Goal: Information Seeking & Learning: Learn about a topic

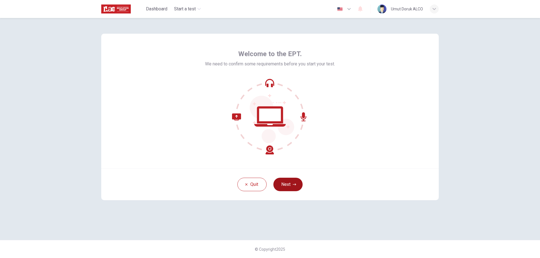
click at [292, 185] on button "Next" at bounding box center [287, 184] width 29 height 13
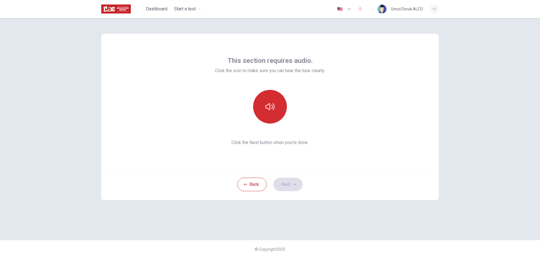
click at [276, 112] on button "button" at bounding box center [270, 107] width 34 height 34
click at [277, 116] on button "button" at bounding box center [270, 107] width 34 height 34
click at [293, 181] on button "Next" at bounding box center [287, 184] width 29 height 13
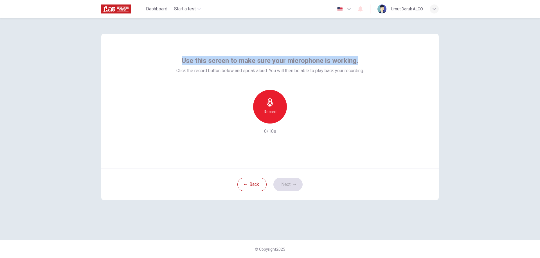
drag, startPoint x: 183, startPoint y: 61, endPoint x: 363, endPoint y: 55, distance: 180.4
click at [363, 55] on div "Use this screen to make sure your microphone is working. Click the record butto…" at bounding box center [269, 101] width 337 height 135
copy span "Use this screen to make sure your microphone is working."
click at [258, 102] on div "Record" at bounding box center [270, 107] width 34 height 34
click at [289, 182] on button "Next" at bounding box center [287, 184] width 29 height 13
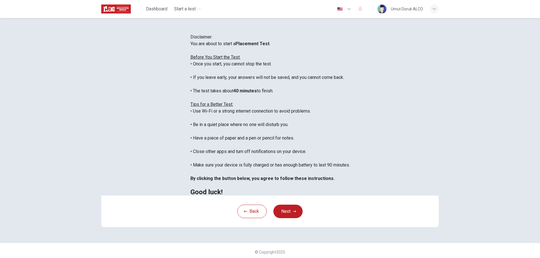
click at [350, 9] on icon "button" at bounding box center [348, 9] width 3 height 2
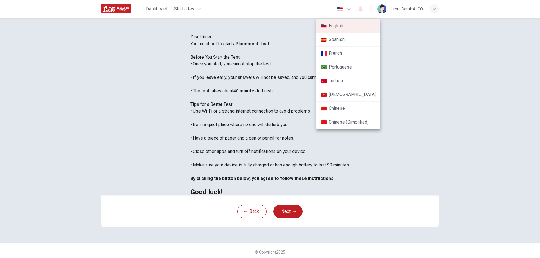
click at [341, 78] on li "Turkish" at bounding box center [348, 81] width 64 height 14
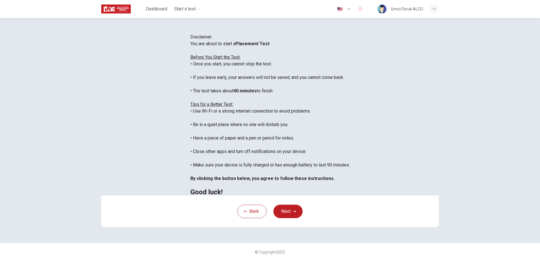
click at [348, 10] on icon "button" at bounding box center [349, 9] width 7 height 7
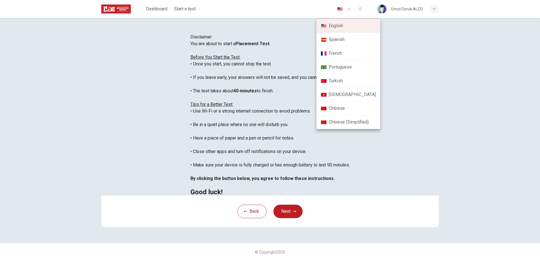
type input "tr"
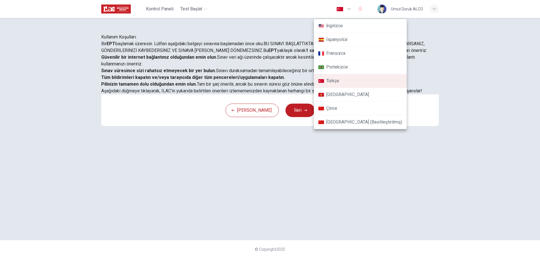
click at [100, 104] on div at bounding box center [270, 129] width 540 height 258
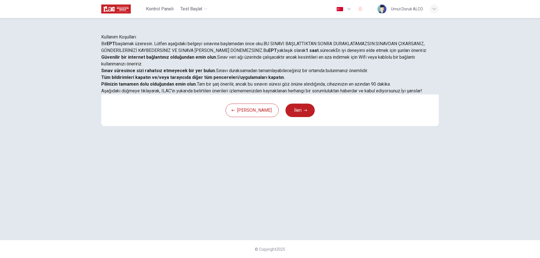
scroll to position [54, 0]
click at [294, 117] on button "İleri" at bounding box center [299, 110] width 29 height 13
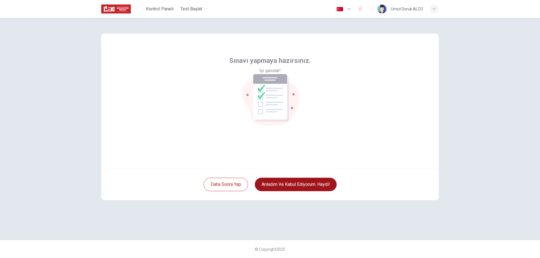
click at [295, 183] on button "Anladım ve kabul ediyorum. Haydi!" at bounding box center [296, 184] width 82 height 13
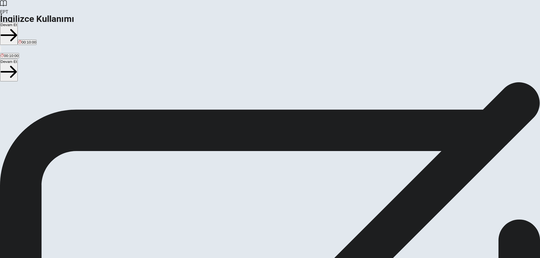
click at [205, 154] on span "This test measures your ability to understand written passages in English. You …" at bounding box center [268, 122] width 536 height 66
click at [327, 152] on span "This test measures your ability to understand written passages in English. You …" at bounding box center [268, 122] width 536 height 66
click at [18, 22] on button "Devam Et" at bounding box center [9, 33] width 18 height 23
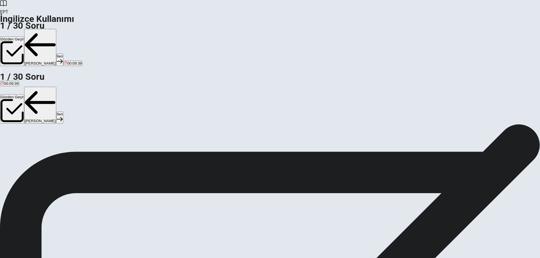
click at [21, 138] on button "C Is" at bounding box center [19, 143] width 4 height 10
click at [20, 138] on div "C" at bounding box center [18, 140] width 3 height 4
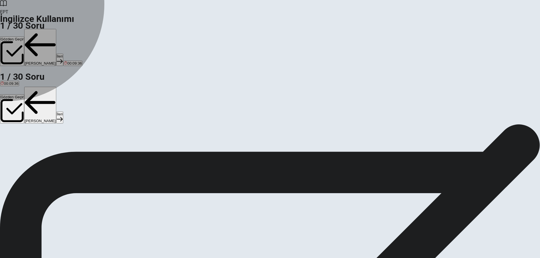
click at [20, 138] on div "C" at bounding box center [18, 140] width 3 height 4
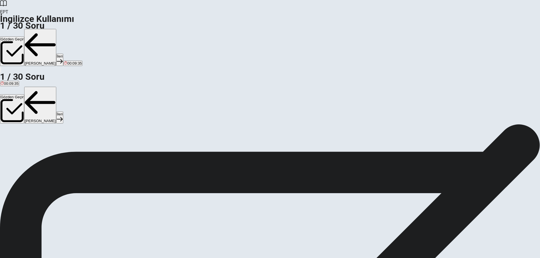
click at [459, 124] on div "Question 1 ____ she help you with your homework? A Have B Are C Is D Does © Cop…" at bounding box center [270, 124] width 540 height 0
click at [205, 22] on h1 "1 / 30 Soru" at bounding box center [270, 25] width 540 height 7
click at [79, 132] on span "____ she help you with your homework?" at bounding box center [39, 134] width 79 height 5
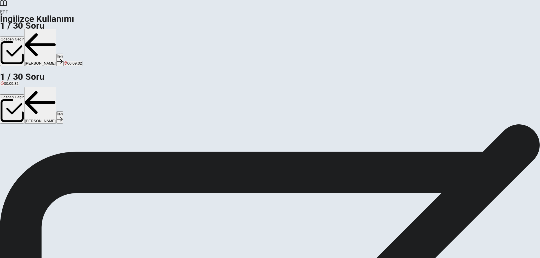
click at [79, 132] on span "____ she help you with your homework?" at bounding box center [39, 134] width 79 height 5
click at [63, 54] on button "İleri" at bounding box center [59, 60] width 7 height 12
click at [56, 29] on button "[PERSON_NAME]" at bounding box center [40, 47] width 32 height 37
click at [63, 54] on button "İleri" at bounding box center [59, 60] width 7 height 12
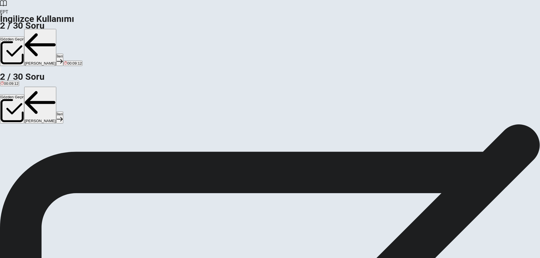
click at [50, 138] on button "C is studying" at bounding box center [40, 143] width 19 height 10
click at [63, 54] on button "İleri" at bounding box center [59, 60] width 7 height 12
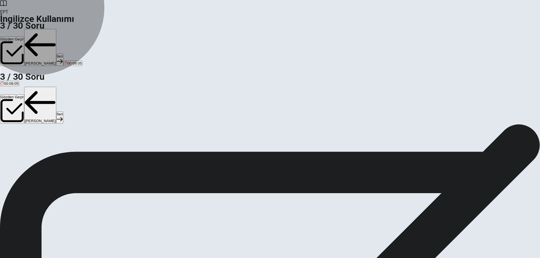
click at [42, 138] on button "C have read" at bounding box center [33, 143] width 18 height 10
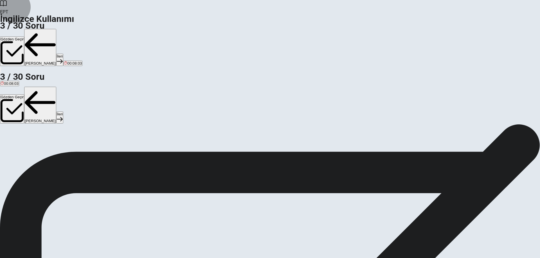
click at [63, 54] on button "İleri" at bounding box center [59, 60] width 7 height 12
click at [17, 138] on button "B have" at bounding box center [11, 143] width 9 height 10
click at [63, 54] on button "İleri" at bounding box center [59, 60] width 7 height 12
click at [31, 138] on button "C library" at bounding box center [24, 143] width 11 height 10
click at [63, 54] on button "İleri" at bounding box center [59, 60] width 7 height 12
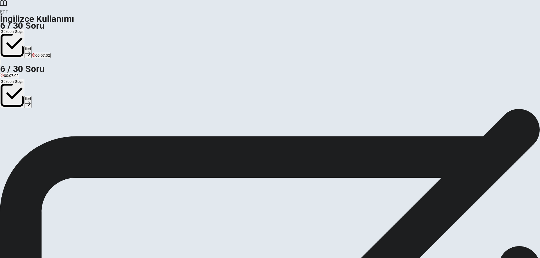
click at [26, 130] on button "C sweet" at bounding box center [20, 127] width 11 height 10
click at [31, 46] on button "İleri" at bounding box center [27, 52] width 7 height 12
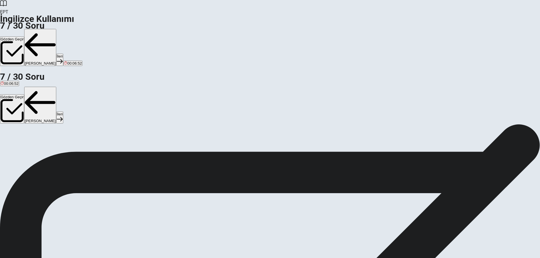
click at [37, 147] on button "D tiger" at bounding box center [33, 143] width 8 height 10
click at [63, 54] on button "İleri" at bounding box center [59, 60] width 7 height 12
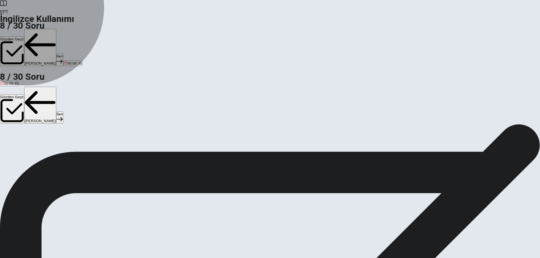
click at [27, 138] on button "C store" at bounding box center [23, 143] width 10 height 10
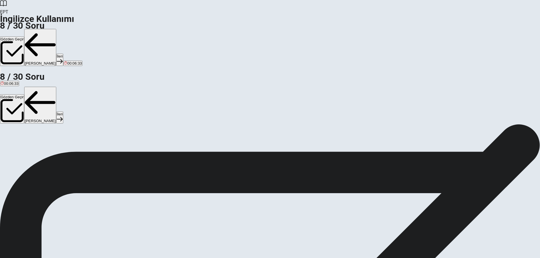
click at [63, 54] on button "İleri" at bounding box center [59, 60] width 7 height 12
click at [28, 143] on span "Grass" at bounding box center [23, 145] width 10 height 4
click at [63, 54] on button "İleri" at bounding box center [59, 60] width 7 height 12
click at [29, 147] on span "has" at bounding box center [25, 145] width 6 height 4
click at [63, 54] on button "İleri" at bounding box center [59, 60] width 7 height 12
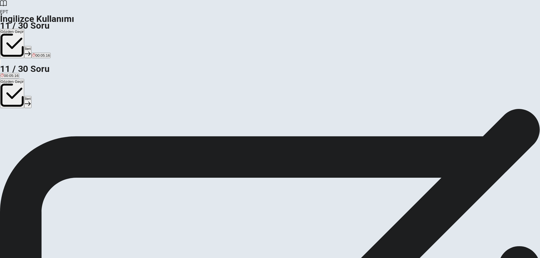
click at [13, 122] on button "A will call" at bounding box center [6, 127] width 13 height 10
click at [31, 46] on button "İleri" at bounding box center [27, 52] width 7 height 12
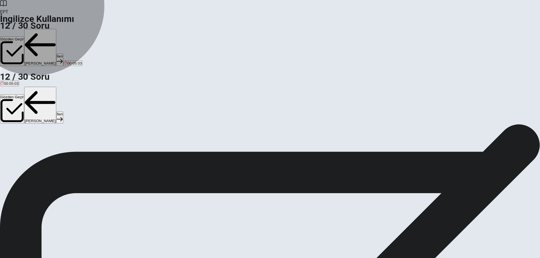
click at [30, 138] on button "B cleaned" at bounding box center [22, 143] width 14 height 10
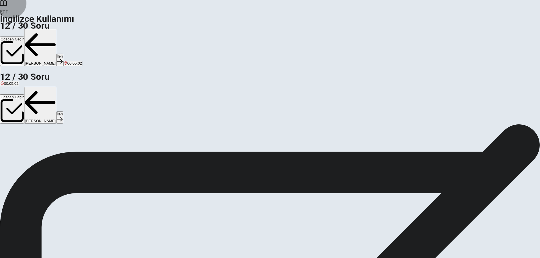
click at [63, 54] on button "İleri" at bounding box center [59, 60] width 7 height 12
click at [21, 138] on button "B meet" at bounding box center [16, 143] width 10 height 10
click at [63, 54] on button "İleri" at bounding box center [59, 60] width 7 height 12
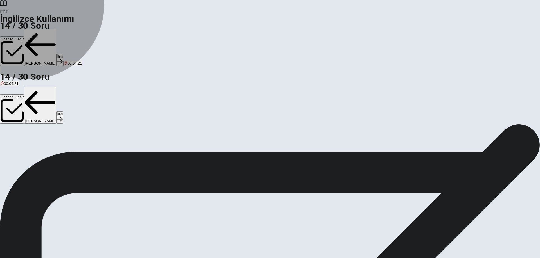
click at [72, 144] on span "am studying" at bounding box center [62, 145] width 20 height 4
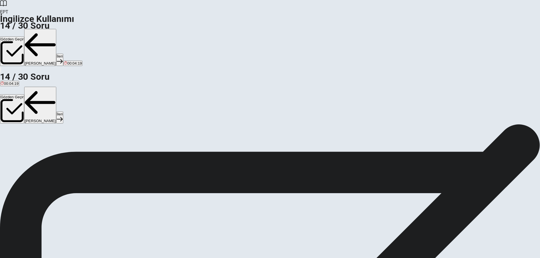
click at [63, 54] on button "İleri" at bounding box center [59, 60] width 7 height 12
click at [19, 138] on button "B drink" at bounding box center [14, 143] width 9 height 10
click at [63, 54] on button "İleri" at bounding box center [59, 60] width 7 height 12
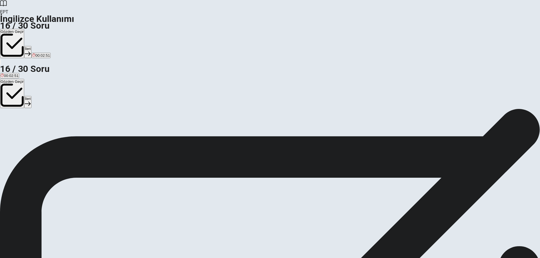
click at [226, 131] on span "to ask someone to do something" at bounding box center [199, 129] width 54 height 4
click at [31, 46] on button "İleri" at bounding box center [27, 52] width 7 height 12
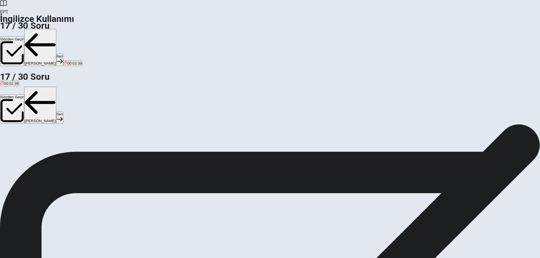
click at [19, 138] on button "A brand new" at bounding box center [9, 143] width 19 height 10
click at [63, 54] on button "İleri" at bounding box center [59, 60] width 7 height 12
click at [98, 147] on button "D solve a problem" at bounding box center [84, 143] width 28 height 10
click at [63, 54] on button "İleri" at bounding box center [59, 60] width 7 height 12
click at [35, 138] on button "C construct" at bounding box center [27, 143] width 16 height 10
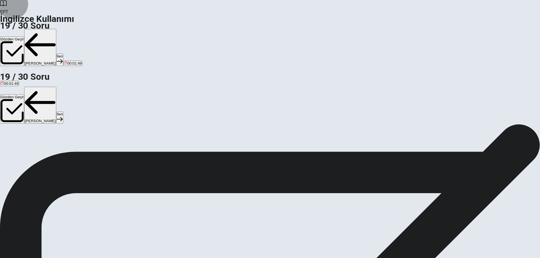
click at [63, 54] on button "İleri" at bounding box center [59, 60] width 7 height 12
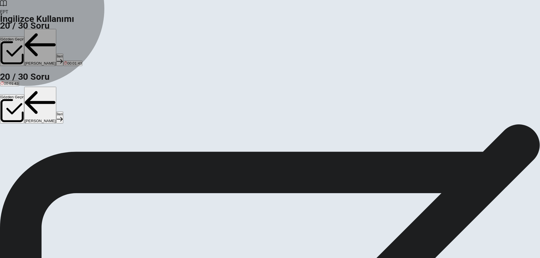
click at [17, 138] on button "B Are" at bounding box center [13, 143] width 7 height 10
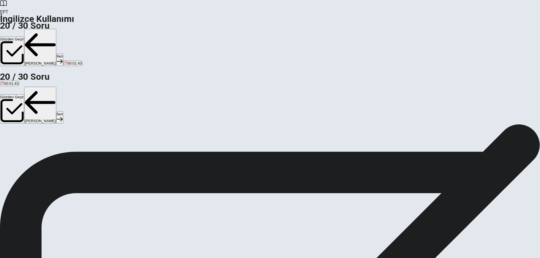
click at [63, 54] on button "İleri" at bounding box center [59, 60] width 7 height 12
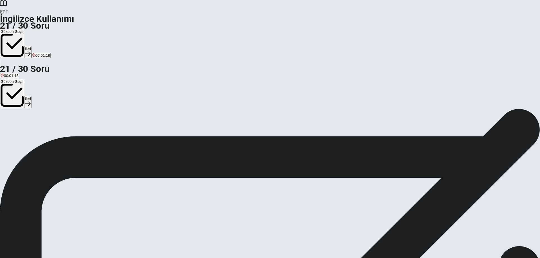
click at [58, 127] on span "did completed" at bounding box center [46, 129] width 23 height 4
click at [31, 51] on icon "button" at bounding box center [28, 54] width 6 height 6
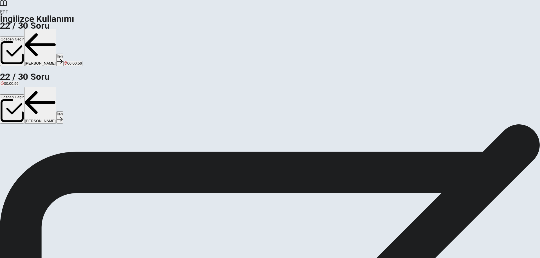
click at [28, 142] on button "D at" at bounding box center [26, 143] width 4 height 10
click at [63, 54] on button "İleri" at bounding box center [59, 60] width 7 height 12
click at [36, 138] on button "C will start" at bounding box center [28, 143] width 15 height 10
click at [63, 54] on button "İleri" at bounding box center [59, 60] width 7 height 12
click at [37, 138] on button "B was directed" at bounding box center [26, 143] width 22 height 10
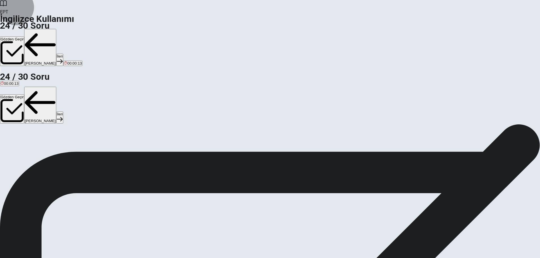
click at [63, 54] on button "İleri" at bounding box center [59, 60] width 7 height 12
click at [61, 147] on span "sound like" at bounding box center [52, 145] width 17 height 4
click at [63, 54] on button "İleri" at bounding box center [59, 60] width 7 height 12
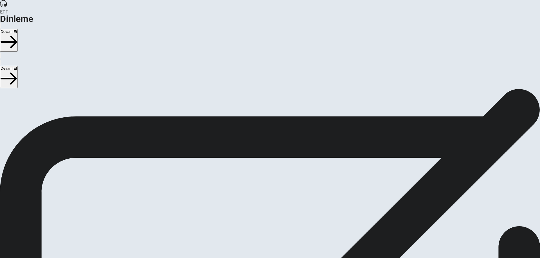
click at [18, 29] on button "Devam Et" at bounding box center [9, 40] width 18 height 23
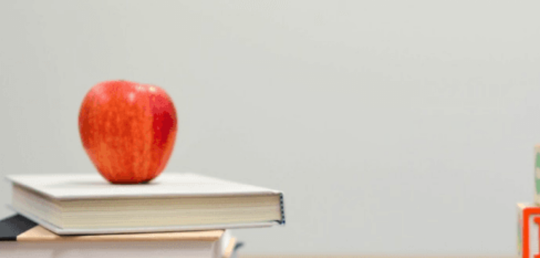
click at [118, 220] on div at bounding box center [270, 220] width 540 height 0
click at [126, 220] on div at bounding box center [270, 220] width 540 height 0
drag, startPoint x: 118, startPoint y: 80, endPoint x: 122, endPoint y: 80, distance: 3.9
click at [122, 220] on div at bounding box center [270, 220] width 540 height 0
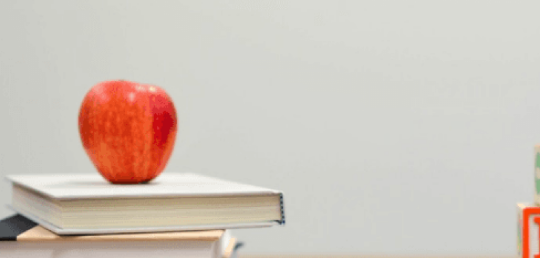
click at [122, 220] on div at bounding box center [270, 220] width 540 height 0
click at [129, 220] on div at bounding box center [270, 220] width 540 height 0
click at [139, 220] on div at bounding box center [270, 220] width 540 height 0
click at [7, 28] on icon "button" at bounding box center [4, 30] width 7 height 5
drag, startPoint x: 380, startPoint y: 21, endPoint x: 414, endPoint y: 21, distance: 34.0
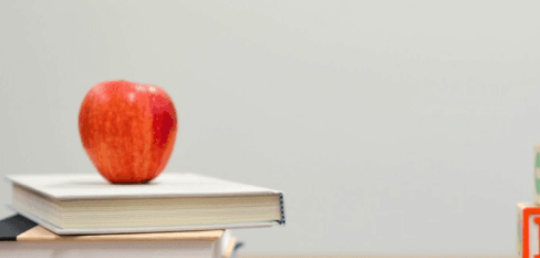
click at [411, 21] on body "This site uses cookies, as explained in our Privacy Policy . If you agree to th…" at bounding box center [270, 129] width 540 height 258
click at [126, 220] on div at bounding box center [270, 220] width 540 height 0
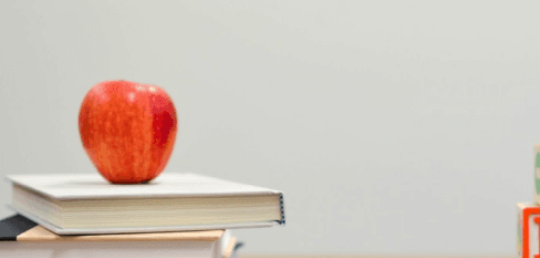
scroll to position [0, 0]
click at [52, 214] on span "Discussing a Presentation" at bounding box center [26, 216] width 52 height 5
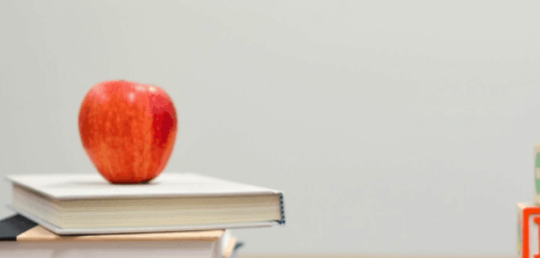
click at [52, 214] on span "Discussing a Presentation" at bounding box center [26, 216] width 52 height 5
drag, startPoint x: 132, startPoint y: 82, endPoint x: 106, endPoint y: 83, distance: 25.9
click at [106, 220] on div at bounding box center [270, 220] width 540 height 0
click at [118, 220] on div at bounding box center [270, 220] width 540 height 0
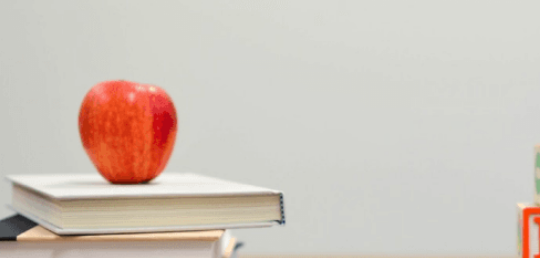
click at [118, 220] on div at bounding box center [270, 220] width 540 height 0
click at [75, 119] on button "C She is thankful" at bounding box center [62, 114] width 26 height 10
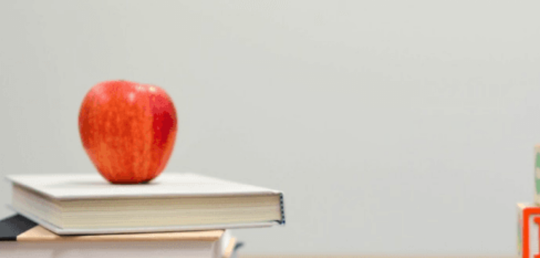
click at [95, 142] on span "Clear and professional" at bounding box center [76, 140] width 37 height 4
click at [182, 214] on div "Discussing a Presentation" at bounding box center [270, 217] width 540 height 7
drag, startPoint x: 196, startPoint y: 81, endPoint x: 199, endPoint y: 80, distance: 2.9
click at [199, 220] on div at bounding box center [270, 220] width 540 height 0
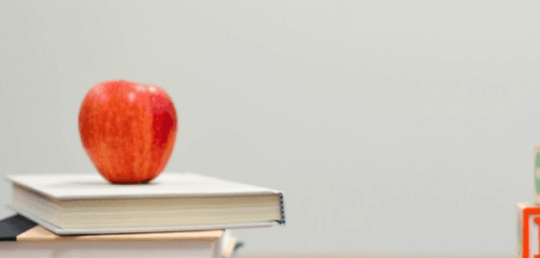
scroll to position [243, 0]
click at [395, 22] on div "Devam Et" at bounding box center [270, 37] width 540 height 30
type input "0"
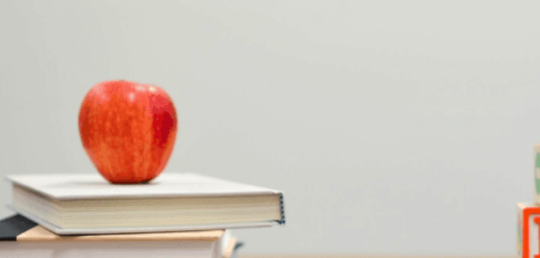
scroll to position [56, 0]
click at [34, 142] on button "B Downtown" at bounding box center [25, 138] width 19 height 10
click at [52, 185] on span "This weekend" at bounding box center [40, 187] width 23 height 4
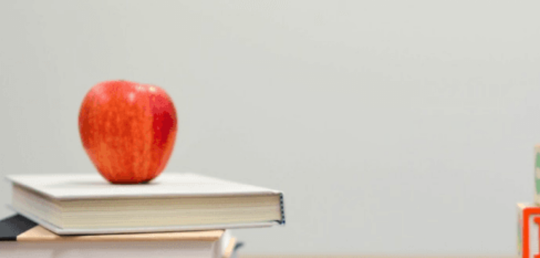
click at [73, 118] on button "D Online" at bounding box center [67, 114] width 12 height 10
click at [108, 163] on span "Book tickets in advance" at bounding box center [88, 163] width 39 height 4
click at [287, 204] on div "A A festival B A movie C A concert D A play" at bounding box center [270, 209] width 540 height 10
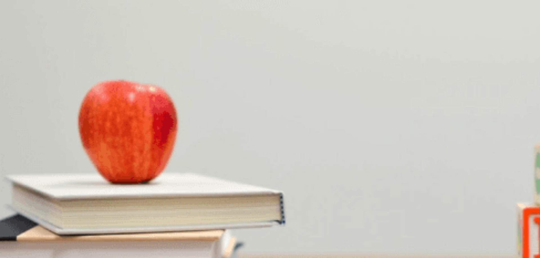
click at [16, 204] on button "A A festival" at bounding box center [8, 209] width 16 height 10
click at [30, 204] on button "B A movie" at bounding box center [23, 209] width 14 height 10
click at [48, 204] on button "C A concert" at bounding box center [39, 209] width 17 height 10
click at [280, 204] on div "A A festival B A movie C A concert D A play" at bounding box center [270, 209] width 540 height 10
click at [58, 204] on button "D A play" at bounding box center [52, 209] width 11 height 10
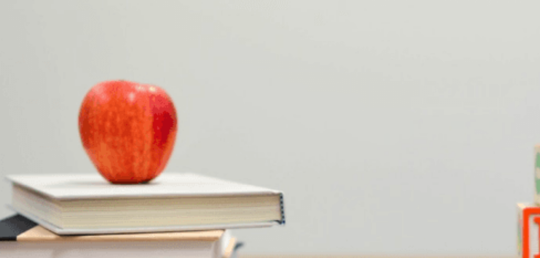
scroll to position [271, 0]
drag, startPoint x: 311, startPoint y: 76, endPoint x: 317, endPoint y: 76, distance: 5.3
click at [113, 150] on span "What does the woman suggest they do before attending?" at bounding box center [56, 152] width 113 height 5
drag, startPoint x: 336, startPoint y: 76, endPoint x: 321, endPoint y: 76, distance: 14.6
click at [113, 150] on span "What does the woman suggest they do before attending?" at bounding box center [56, 152] width 113 height 5
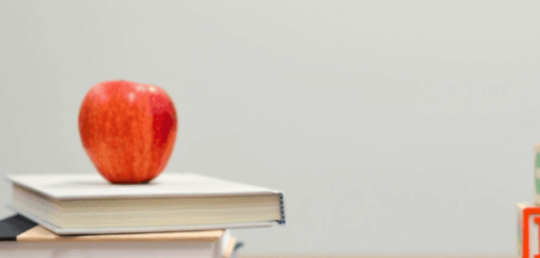
scroll to position [524, 0]
click at [16, 204] on button "A A festival" at bounding box center [8, 209] width 16 height 10
click at [18, 29] on button "Devam Et" at bounding box center [9, 40] width 18 height 23
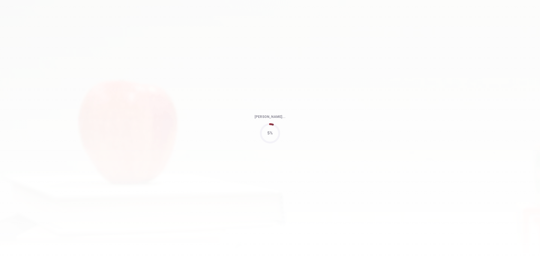
type input "84"
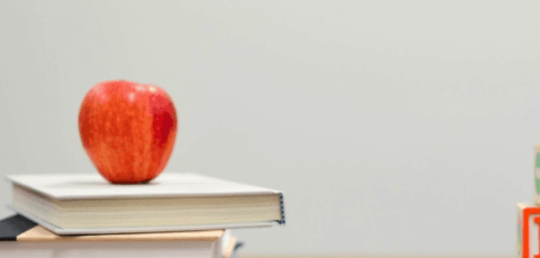
scroll to position [28, 0]
click at [80, 114] on span "Mystery novels" at bounding box center [67, 116] width 25 height 4
click at [66, 156] on button "B The Silent Witness" at bounding box center [50, 161] width 32 height 10
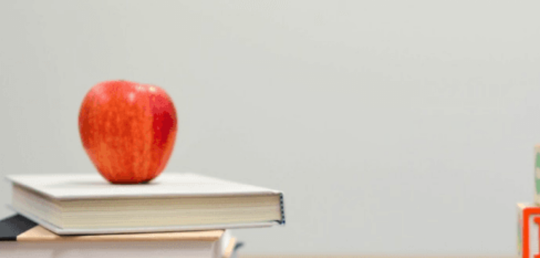
click at [122, 185] on span "A detective solving a small-town case" at bounding box center [91, 187] width 62 height 4
click at [83, 208] on span "A gift for her friend" at bounding box center [67, 210] width 31 height 4
click at [18, 133] on button "A Interested" at bounding box center [9, 138] width 18 height 10
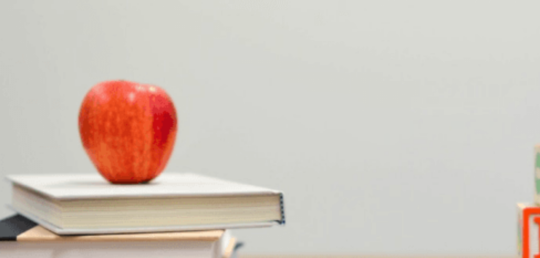
scroll to position [412, 0]
click at [18, 29] on button "Devam Et" at bounding box center [9, 40] width 18 height 23
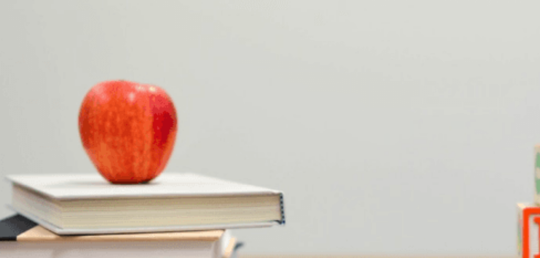
click at [399, 16] on div "EPT Dinleme Devam Et" at bounding box center [270, 29] width 540 height 59
click at [18, 29] on button "Devam Et" at bounding box center [9, 40] width 18 height 23
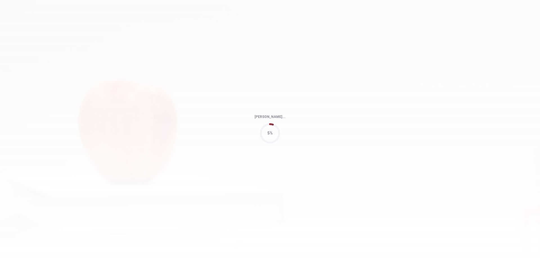
type input "54"
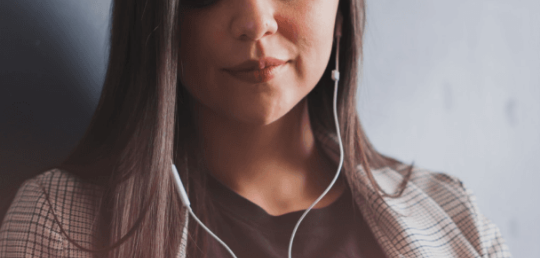
click at [17, 34] on icon "button" at bounding box center [9, 42] width 17 height 17
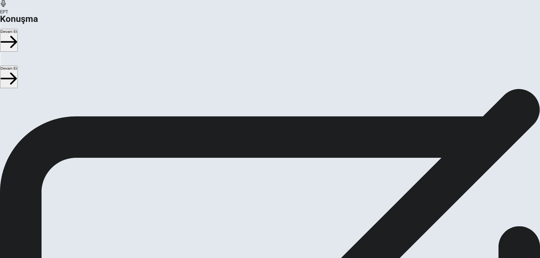
click at [278, 155] on div "Kaydı Durdur" at bounding box center [270, 189] width 17 height 68
click at [278, 156] on div at bounding box center [270, 164] width 17 height 19
click at [269, 179] on icon "Record Again" at bounding box center [265, 182] width 7 height 7
click at [274, 210] on span "Kaydı Durdur" at bounding box center [268, 216] width 13 height 12
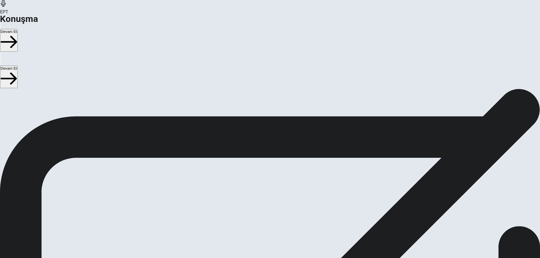
click at [262, 133] on icon "Record Again" at bounding box center [262, 133] width 0 height 0
click at [274, 165] on span "Kaydı Durdur" at bounding box center [268, 171] width 13 height 12
click at [278, 112] on div at bounding box center [270, 119] width 17 height 19
click at [278, 110] on div at bounding box center [270, 119] width 17 height 19
click at [269, 134] on icon "Play Audio" at bounding box center [266, 136] width 5 height 7
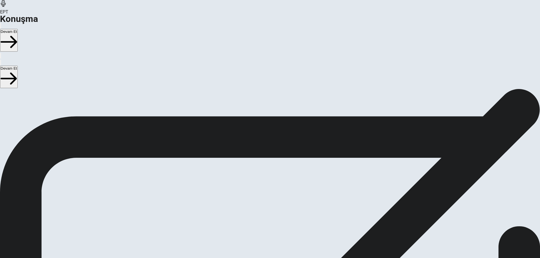
click at [278, 113] on div at bounding box center [270, 119] width 17 height 19
click at [263, 135] on button "Record Again" at bounding box center [262, 131] width 1 height 5
click at [278, 146] on icon at bounding box center [270, 154] width 17 height 17
click at [263, 135] on button "Record Again" at bounding box center [262, 131] width 1 height 5
click at [274, 165] on span "Kaydı Durdur" at bounding box center [268, 171] width 13 height 12
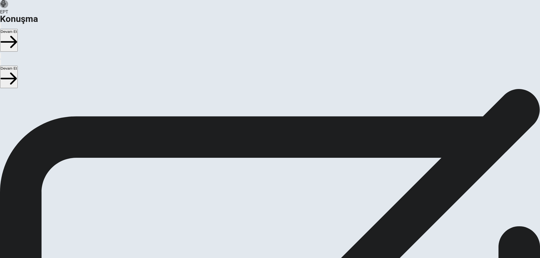
click at [264, 135] on button "Play Audio" at bounding box center [263, 131] width 1 height 5
click at [262, 133] on icon "Record Again" at bounding box center [262, 133] width 0 height 0
click at [18, 29] on button "Devam Et" at bounding box center [9, 40] width 18 height 23
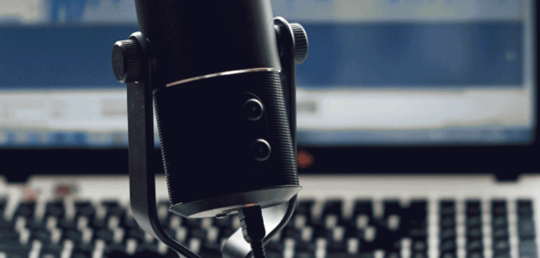
click at [18, 29] on button "Devam Et" at bounding box center [9, 40] width 18 height 23
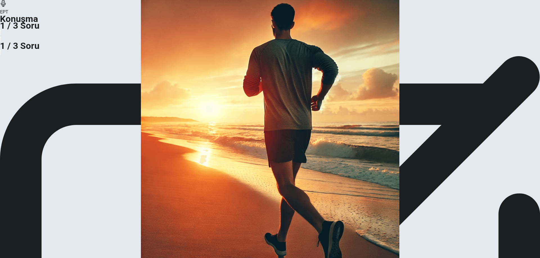
scroll to position [0, 0]
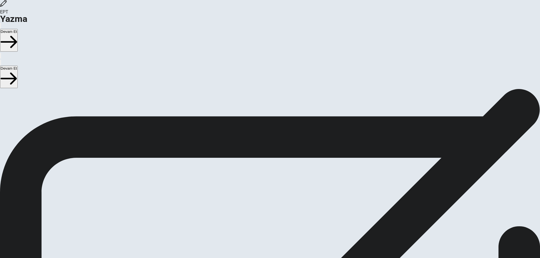
click at [18, 29] on button "Devam Et" at bounding box center [9, 40] width 18 height 23
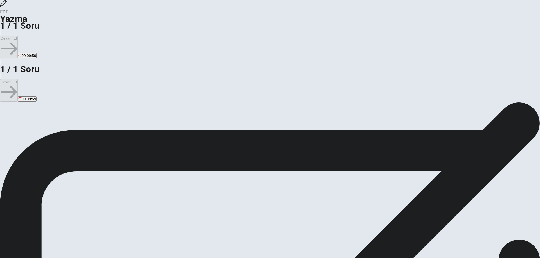
click at [46, 150] on textarea at bounding box center [23, 230] width 46 height 160
type textarea "İ"
click at [46, 150] on textarea "boxing is useful to me and makes me disciplined and it makes me feel confident …" at bounding box center [23, 230] width 46 height 160
type textarea "boxing is useful to me and makes me disciplined and it makes me feel confident …"
click at [18, 36] on button "Devam Et" at bounding box center [9, 47] width 18 height 23
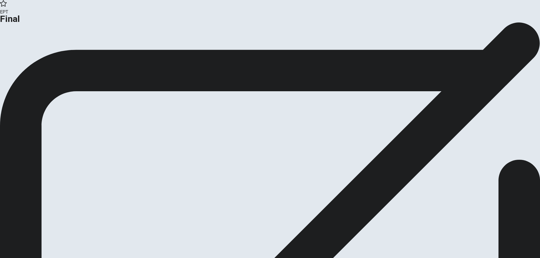
click at [24, 57] on button "Devam Et" at bounding box center [12, 53] width 24 height 8
